Goal: Find specific page/section

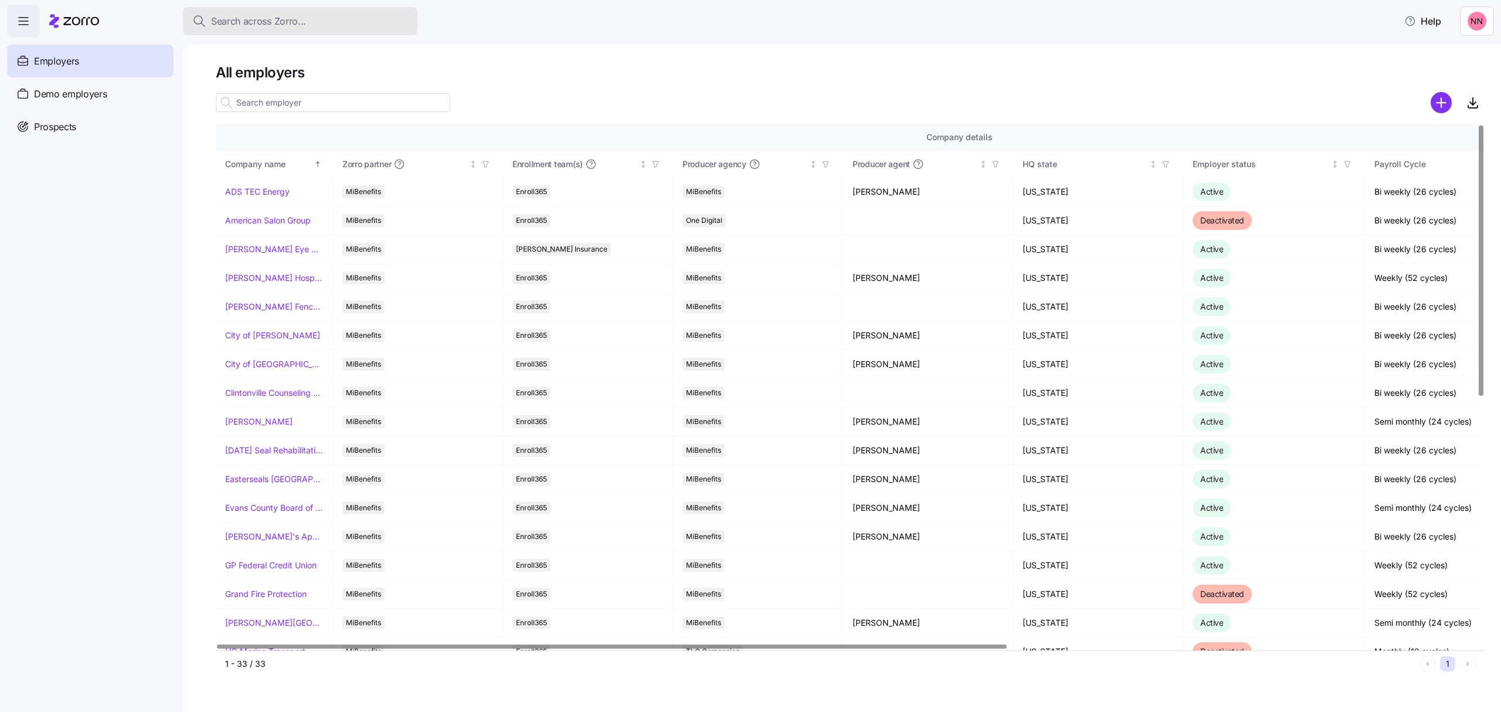
click at [324, 15] on div "Search across Zorro..." at bounding box center [300, 21] width 216 height 15
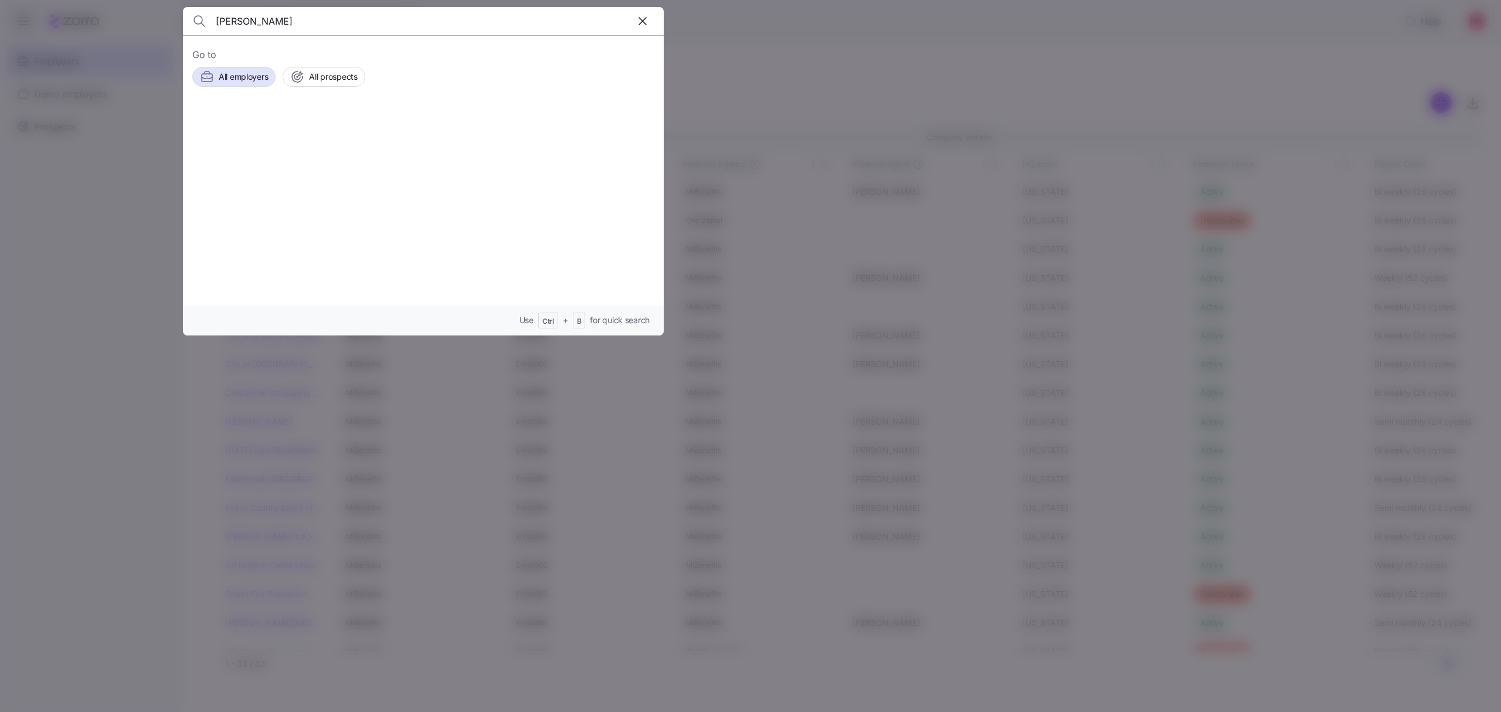
type input "[PERSON_NAME]"
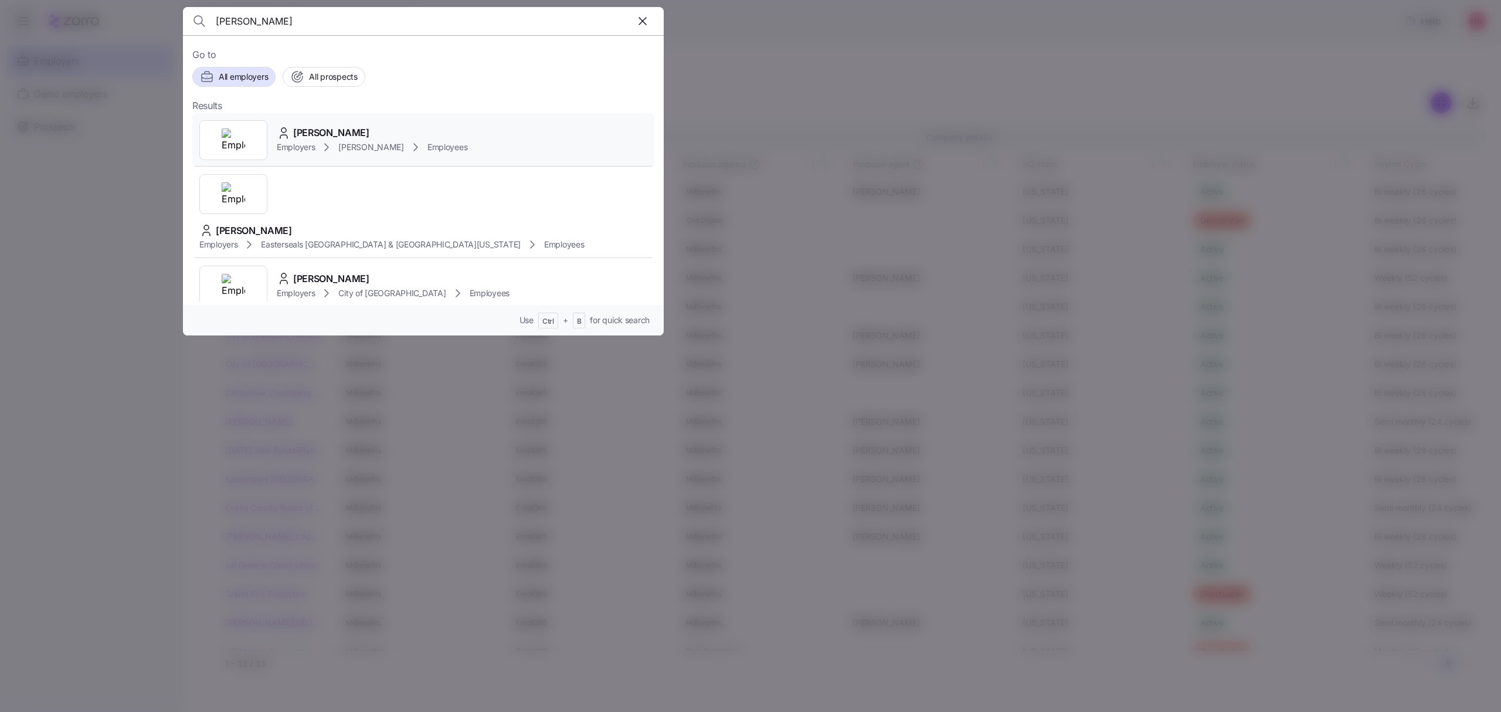
click at [339, 140] on div "Employers [PERSON_NAME] Employees" at bounding box center [372, 147] width 191 height 14
